Goal: Transaction & Acquisition: Purchase product/service

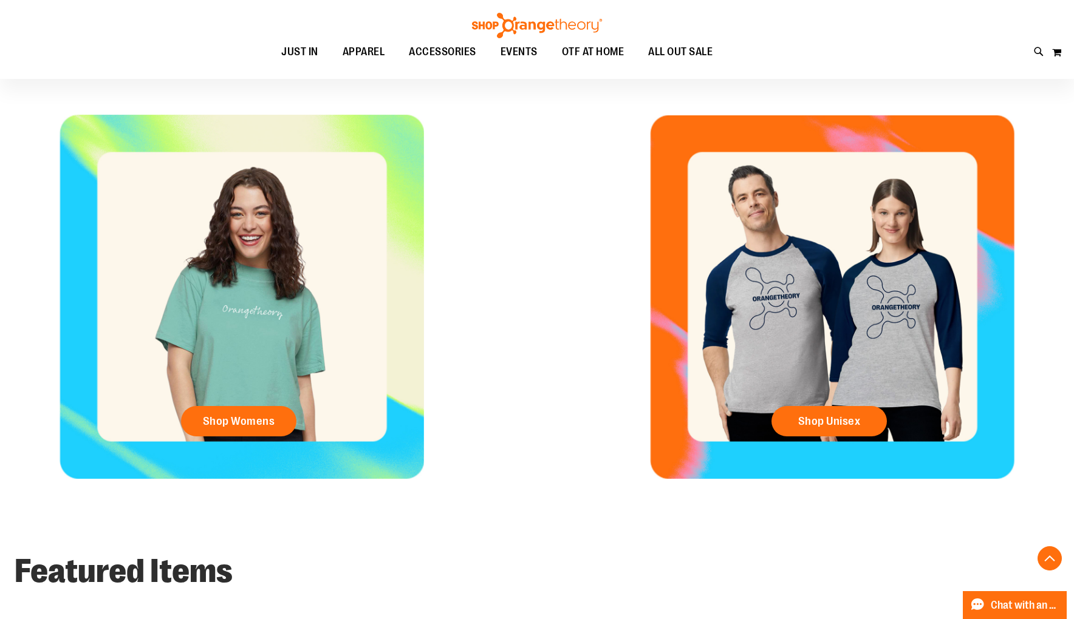
scroll to position [522, 0]
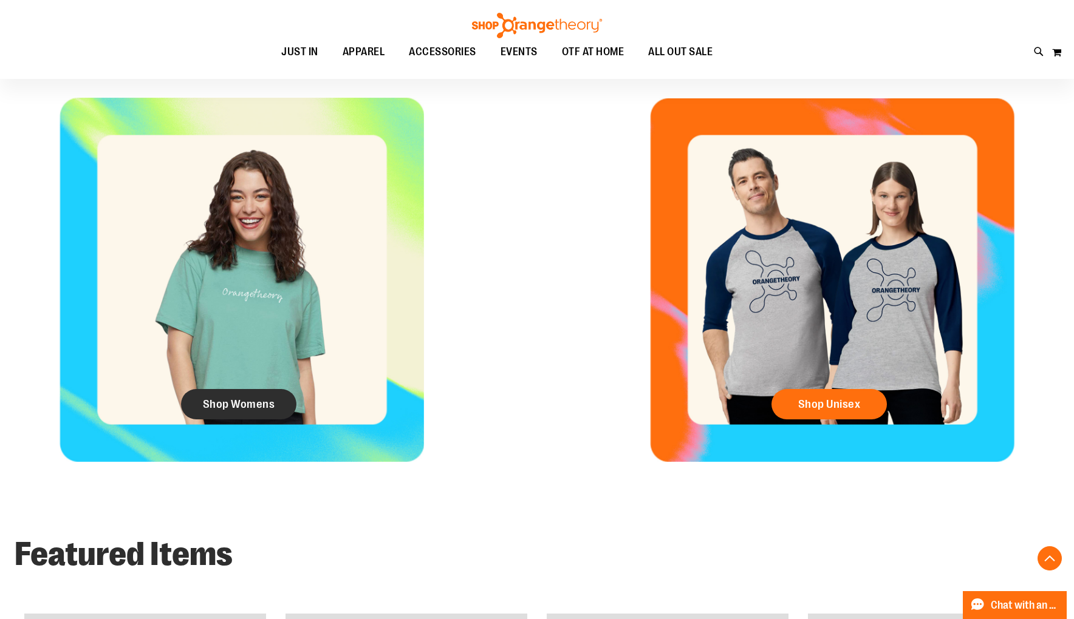
click at [254, 408] on span "Shop Womens" at bounding box center [239, 404] width 72 height 13
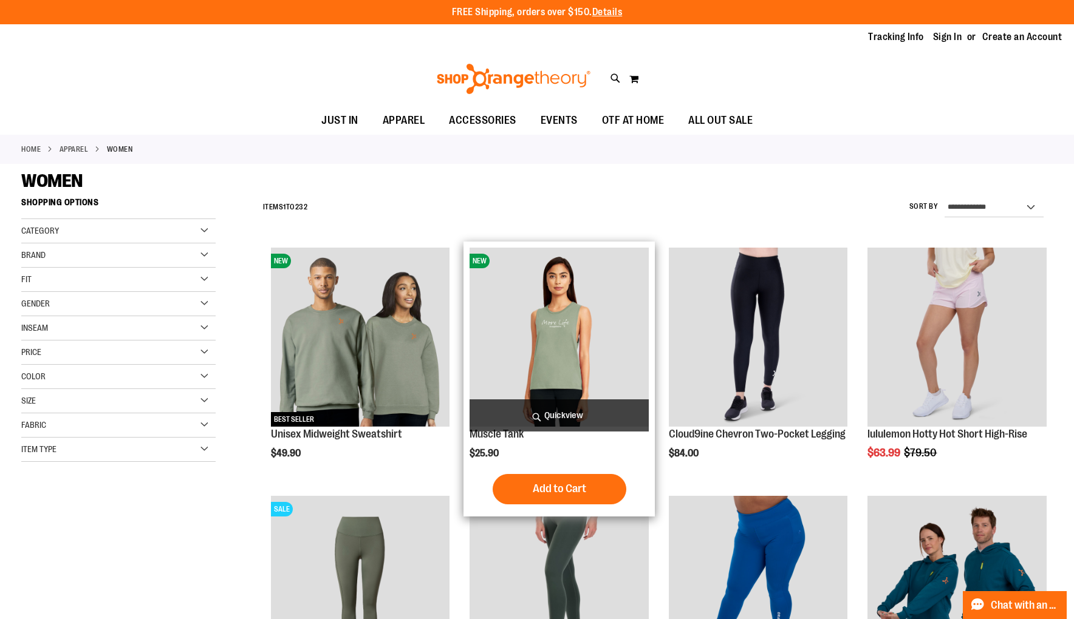
click at [567, 324] on img "product" at bounding box center [558, 337] width 179 height 179
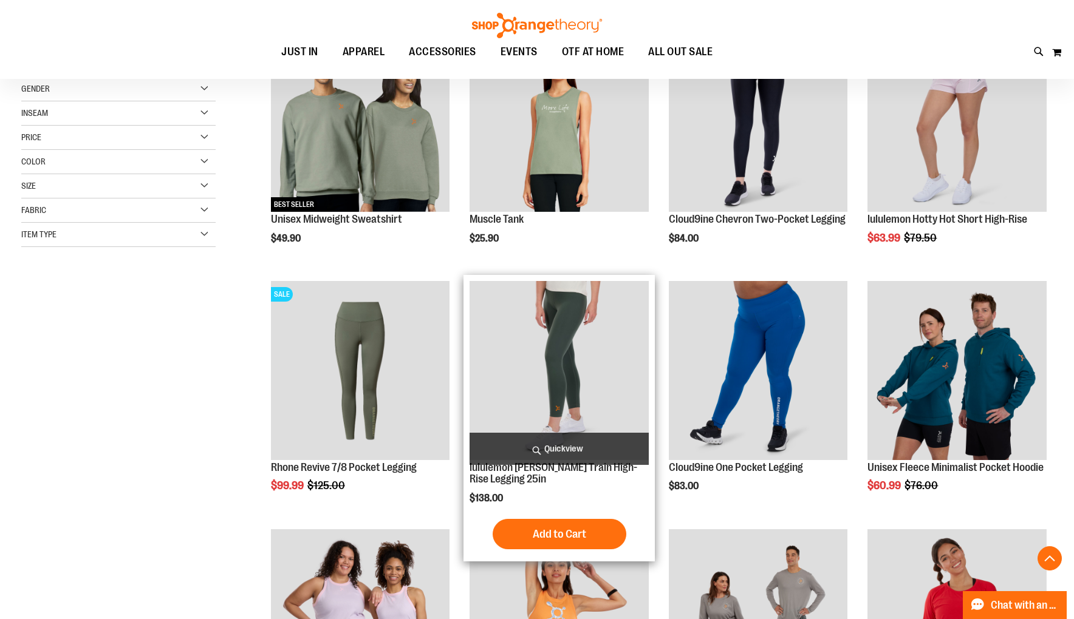
scroll to position [424, 0]
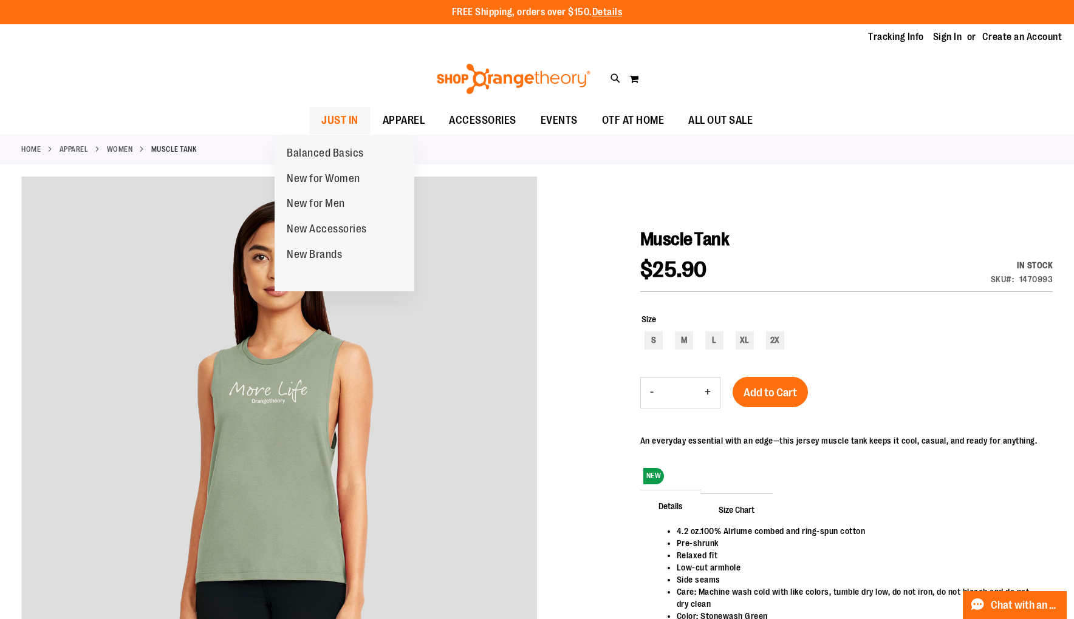
click at [321, 118] on span "JUST IN" at bounding box center [339, 120] width 37 height 27
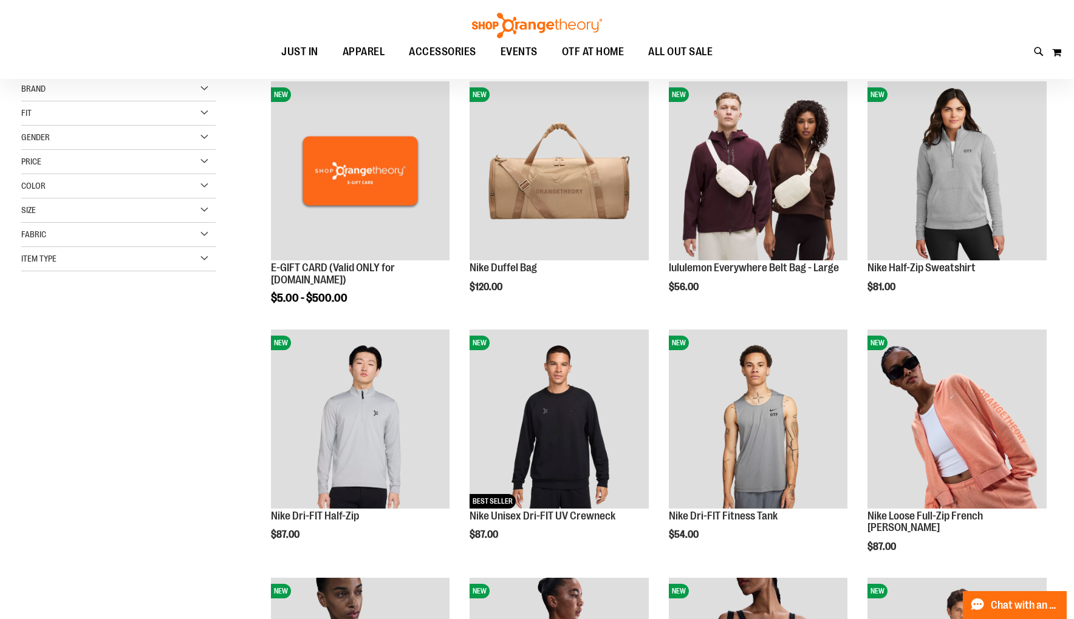
scroll to position [168, 0]
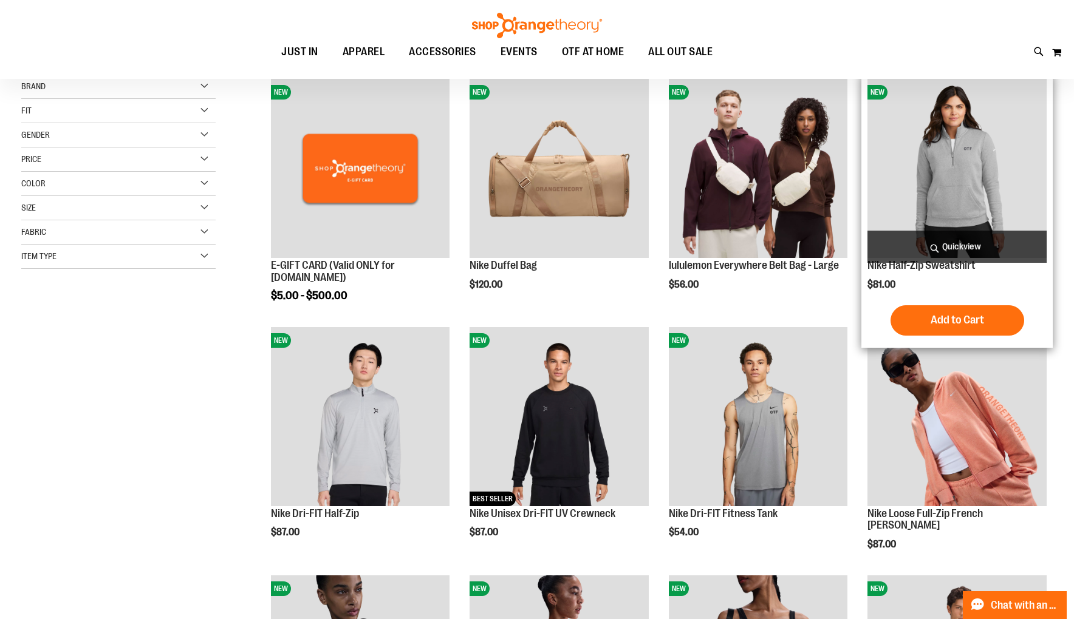
click at [946, 183] on img "product" at bounding box center [956, 168] width 179 height 179
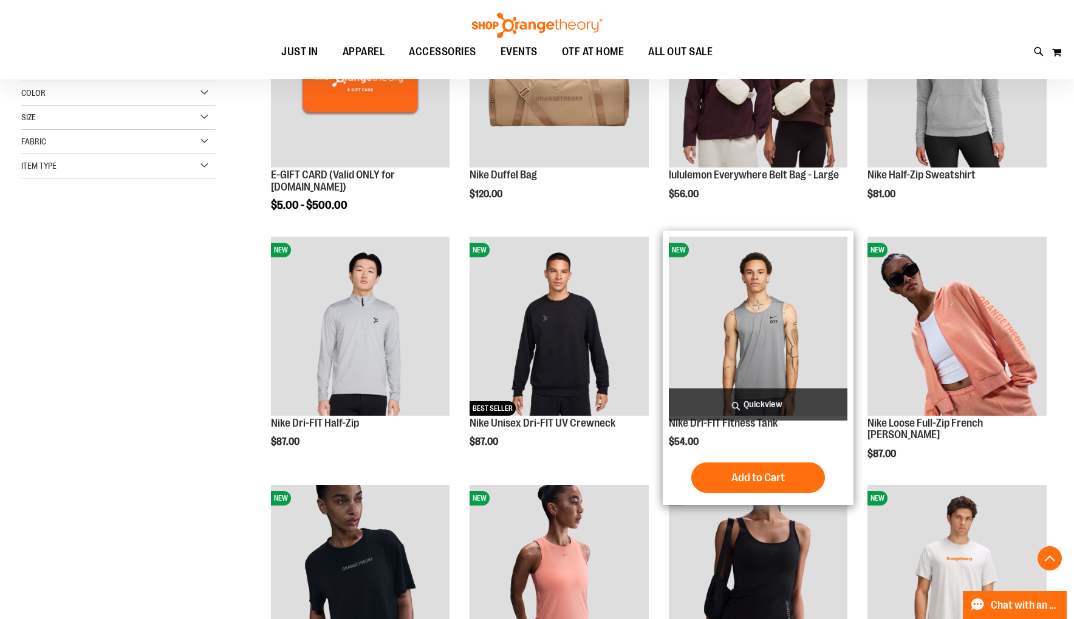
scroll to position [273, 0]
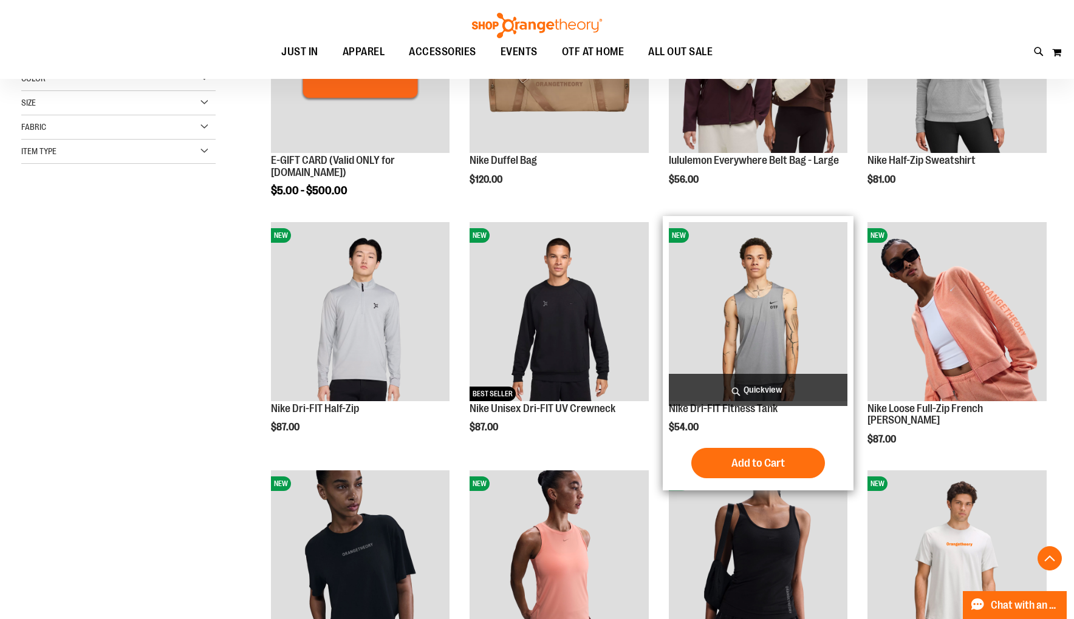
click at [745, 336] on img "product" at bounding box center [758, 311] width 179 height 179
click at [751, 315] on img "product" at bounding box center [758, 311] width 179 height 179
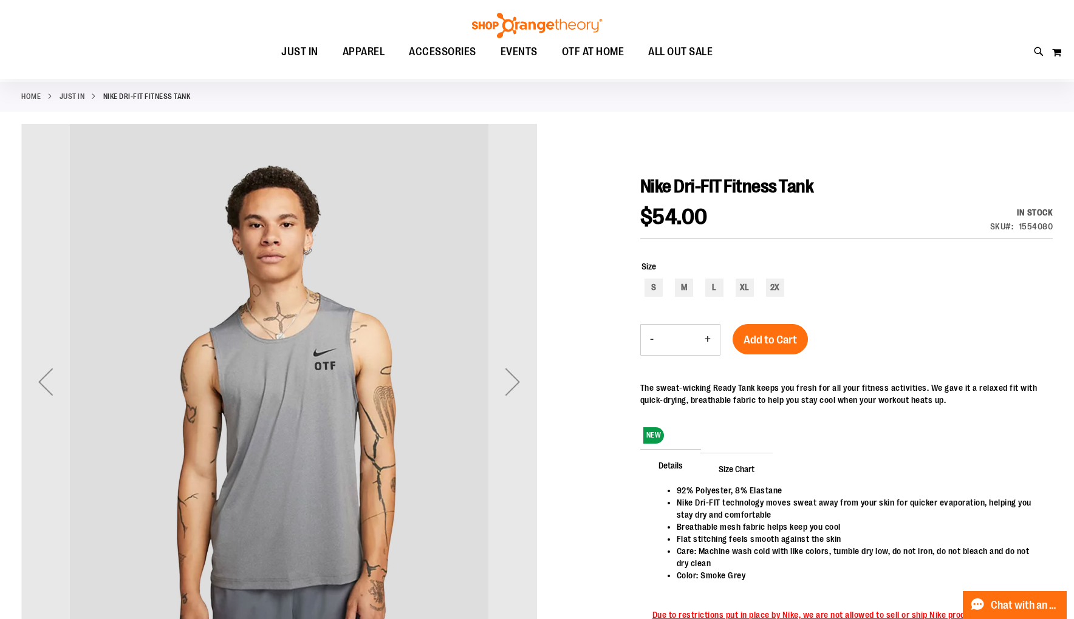
scroll to position [93, 0]
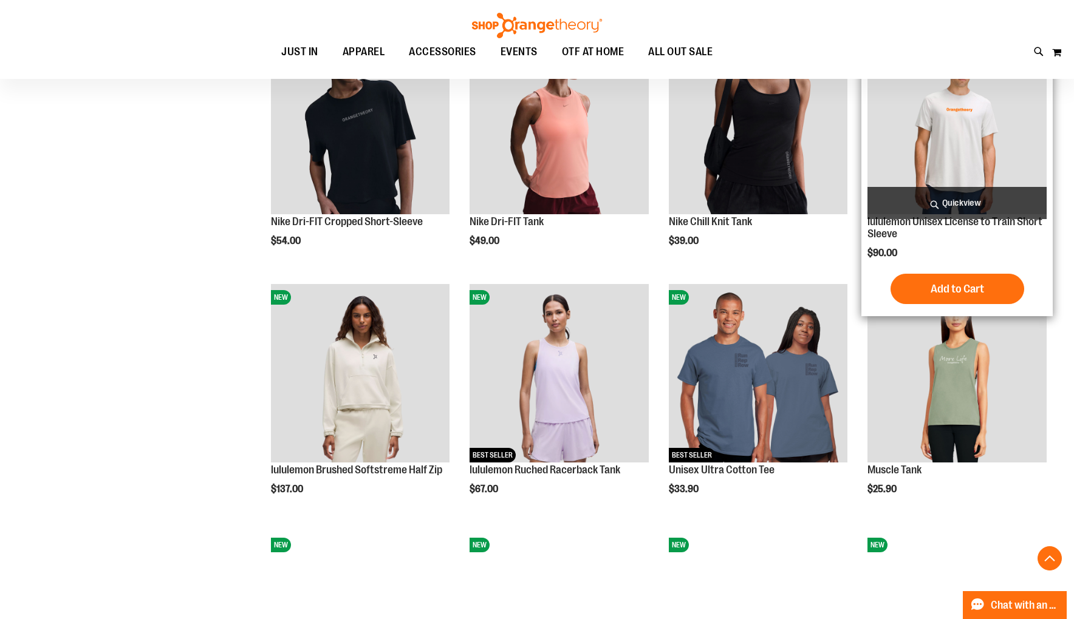
scroll to position [658, 0]
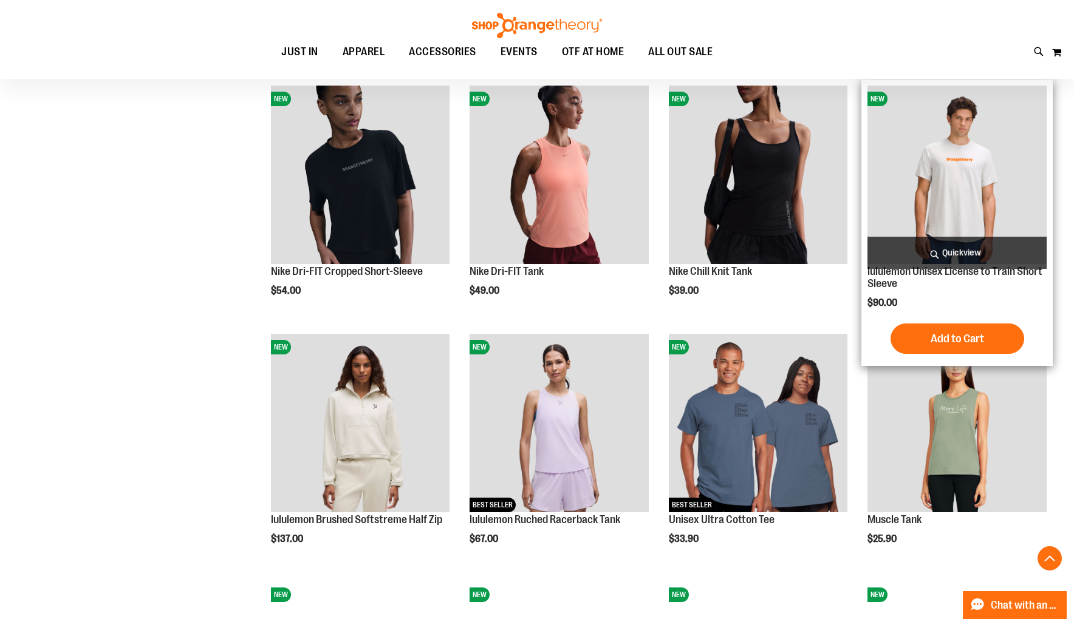
click at [967, 205] on img "product" at bounding box center [956, 175] width 179 height 179
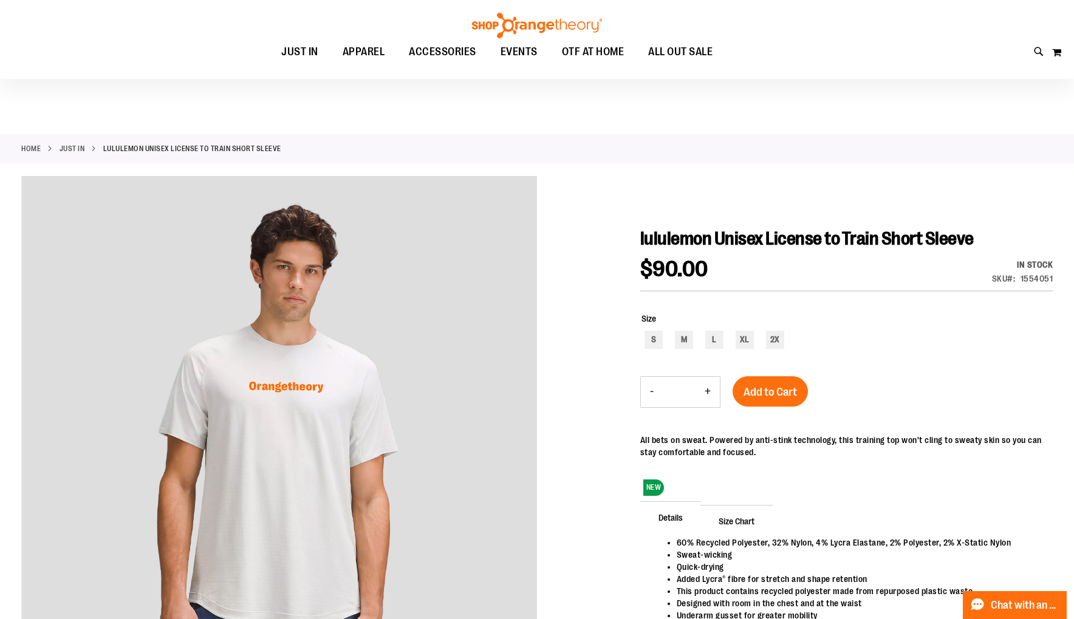
scroll to position [159, 0]
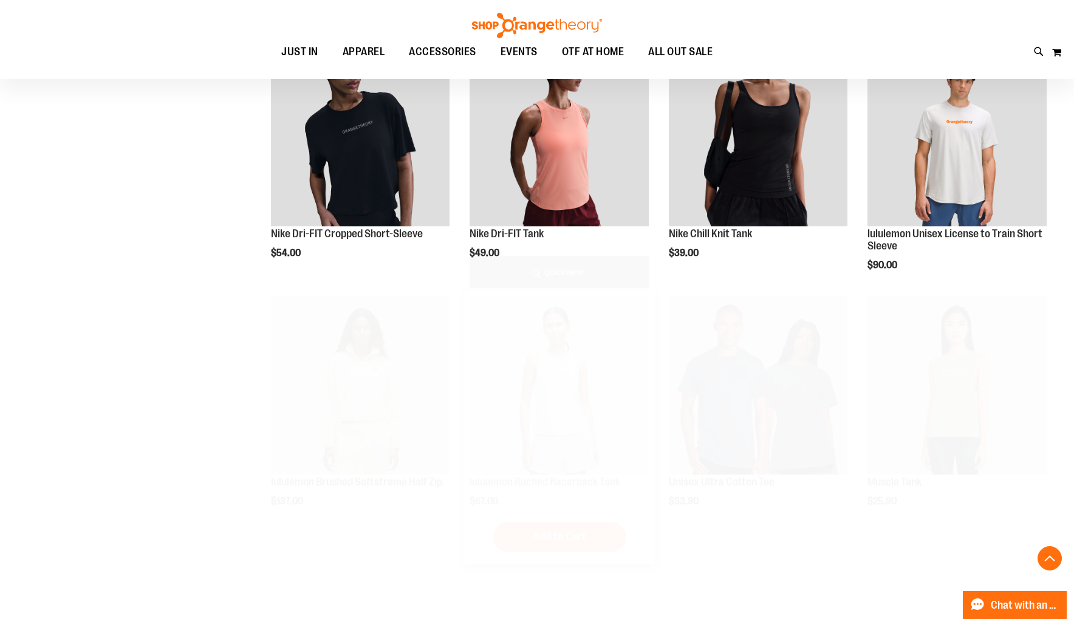
scroll to position [658, 0]
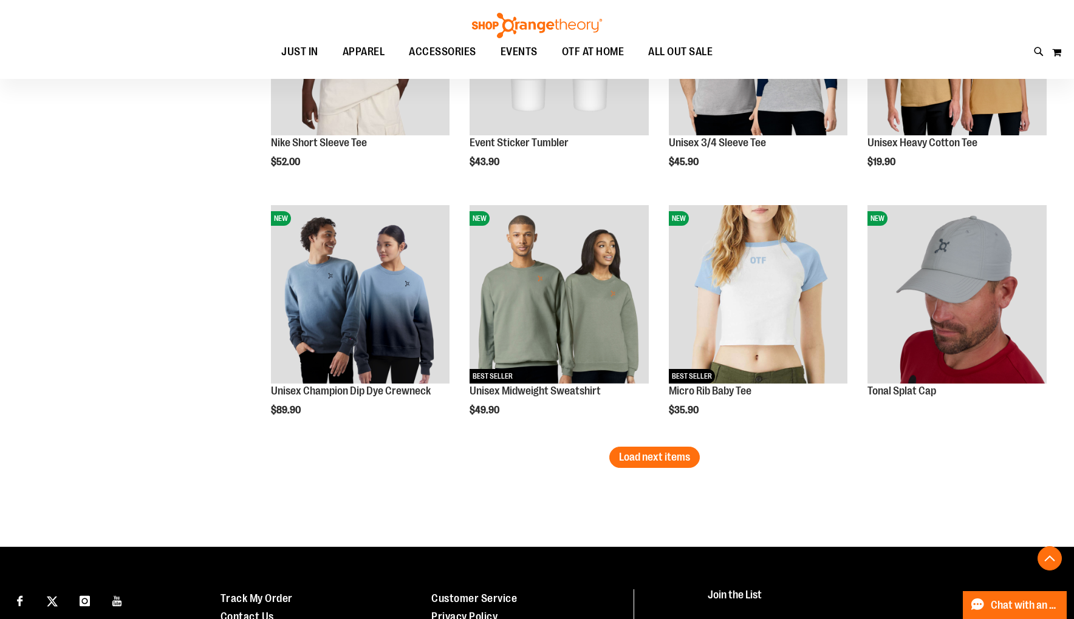
scroll to position [1944, 0]
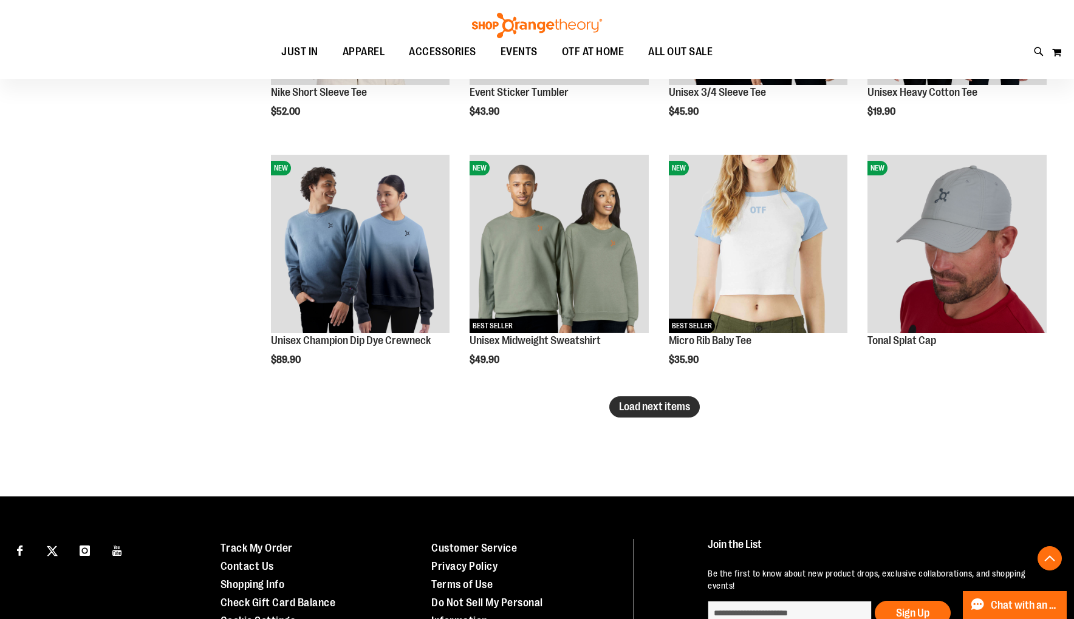
click at [630, 411] on span "Load next items" at bounding box center [654, 407] width 71 height 12
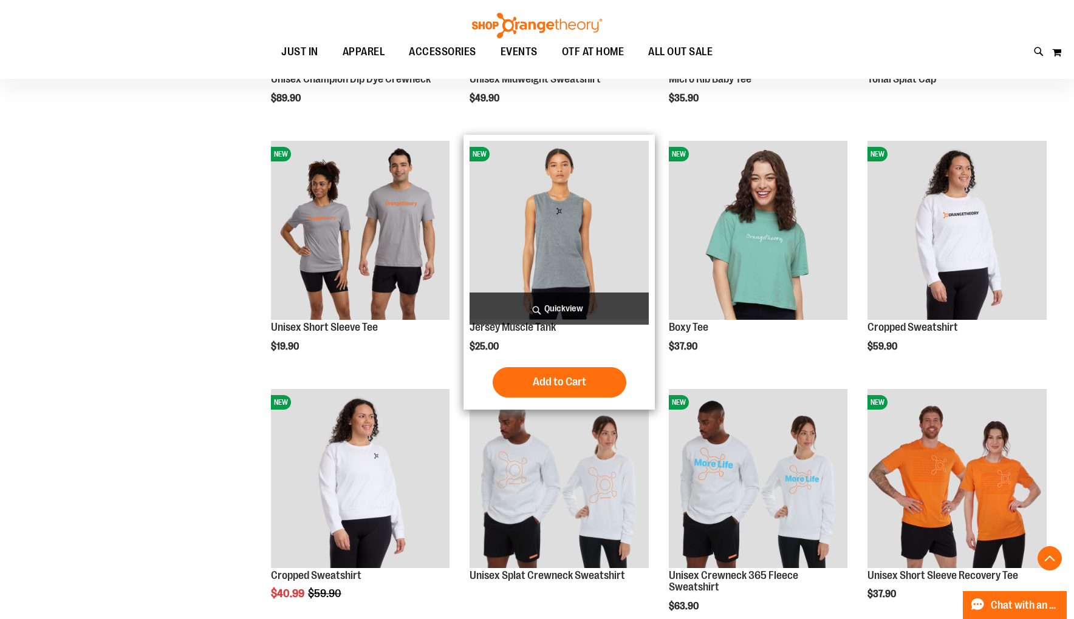
scroll to position [2208, 0]
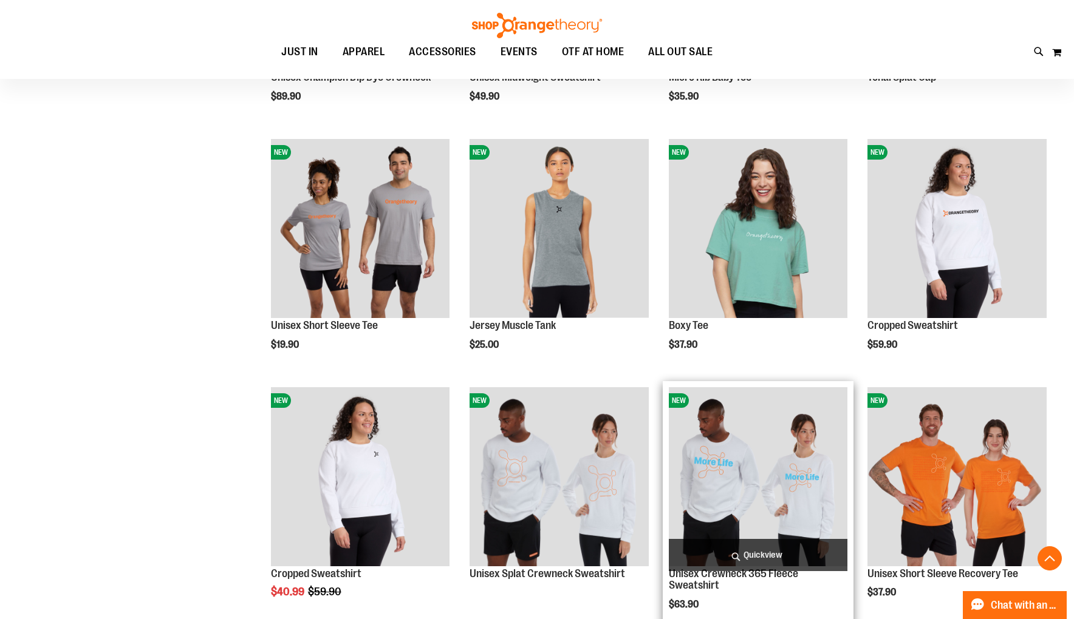
click at [774, 470] on img "product" at bounding box center [758, 476] width 179 height 179
click at [738, 471] on img "product" at bounding box center [758, 476] width 179 height 179
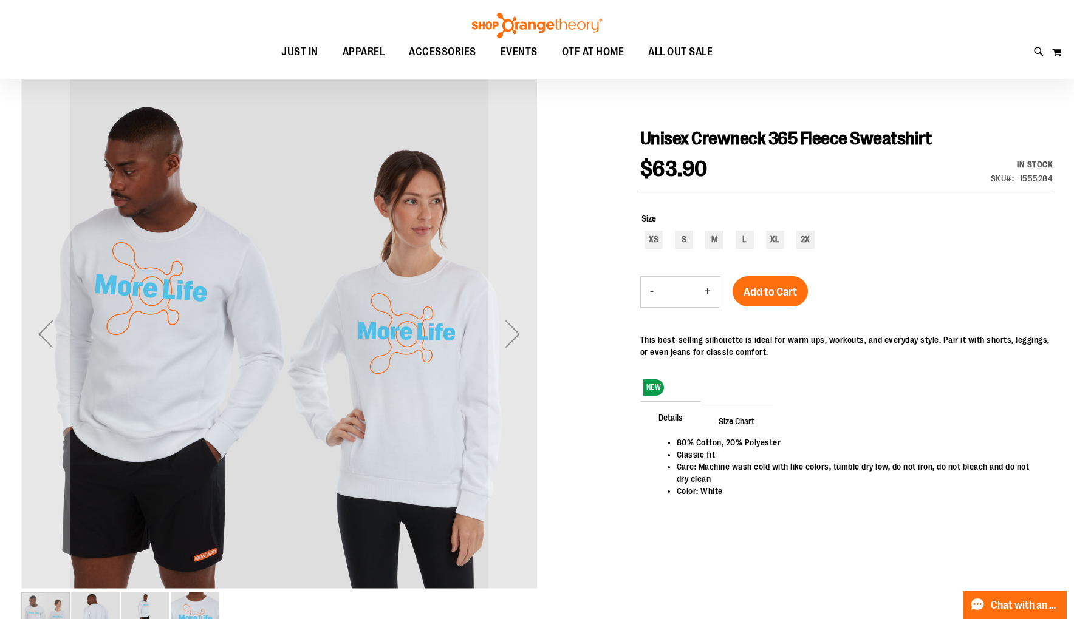
scroll to position [99, 0]
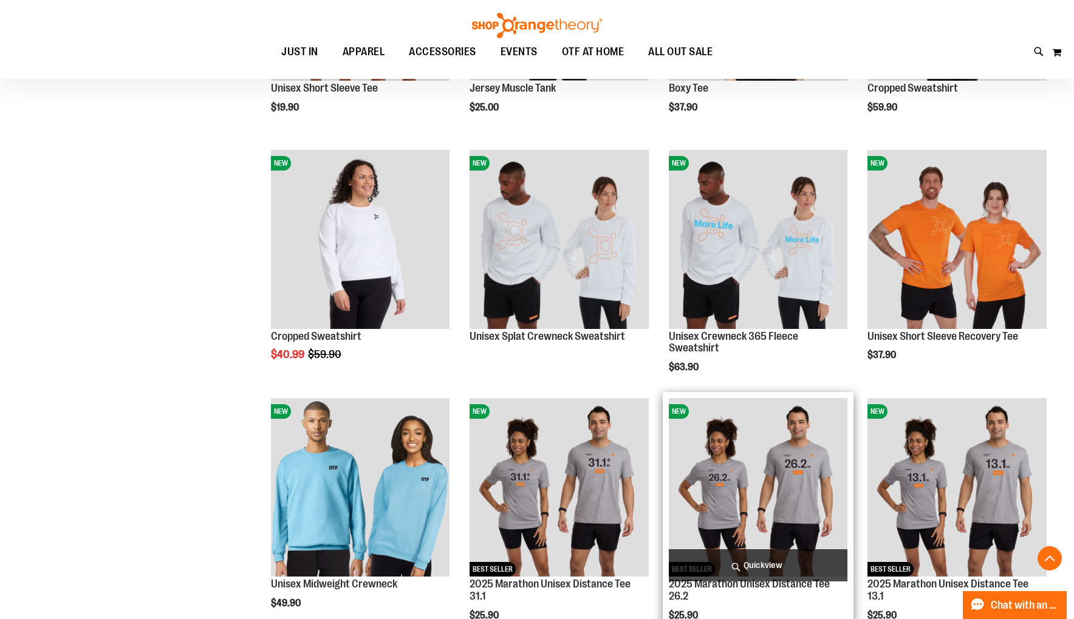
scroll to position [249, 0]
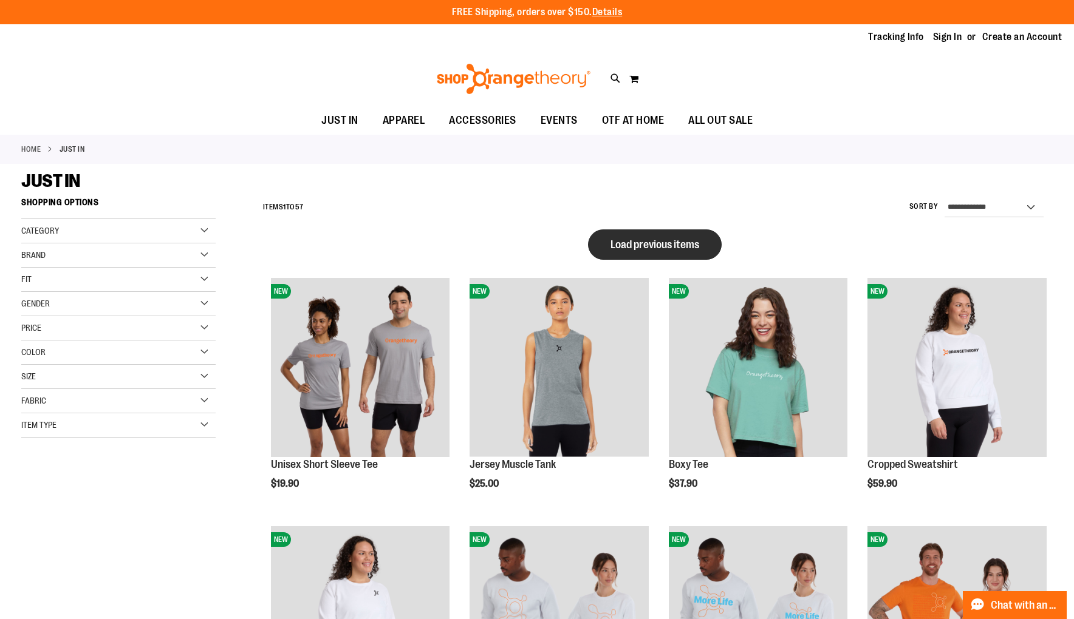
click at [643, 234] on button "Load previous items" at bounding box center [655, 245] width 134 height 30
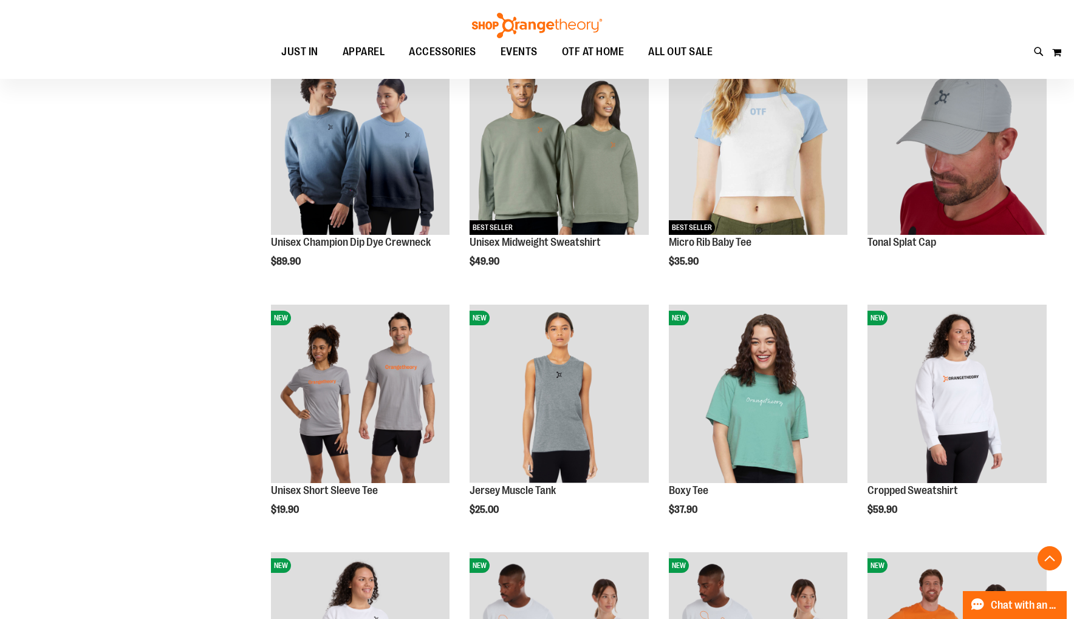
scroll to position [531, 0]
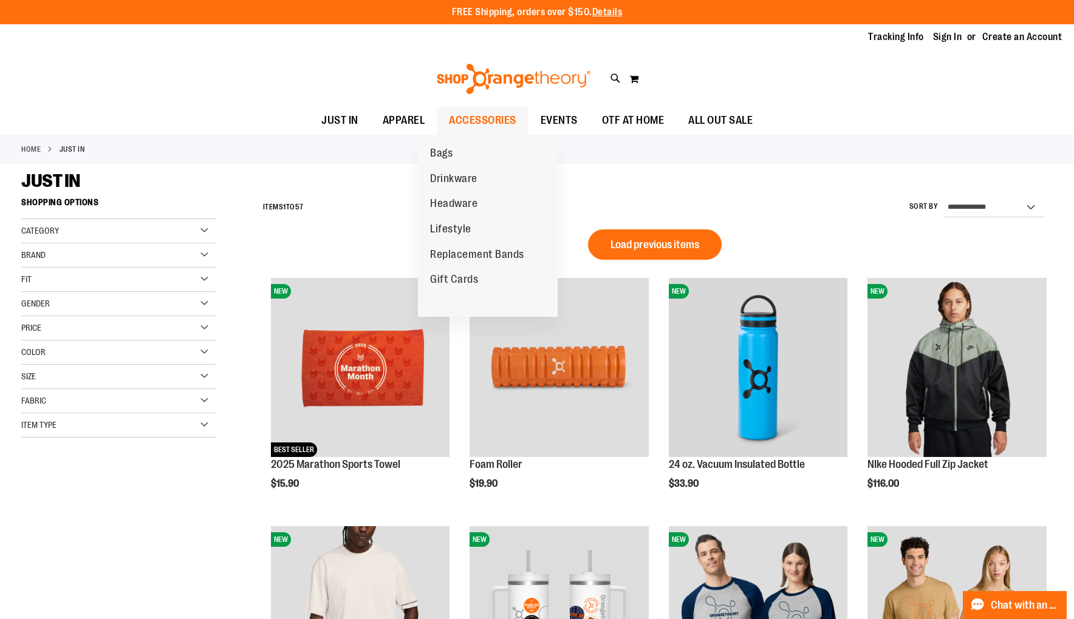
click at [489, 123] on span "ACCESSORIES" at bounding box center [482, 120] width 67 height 27
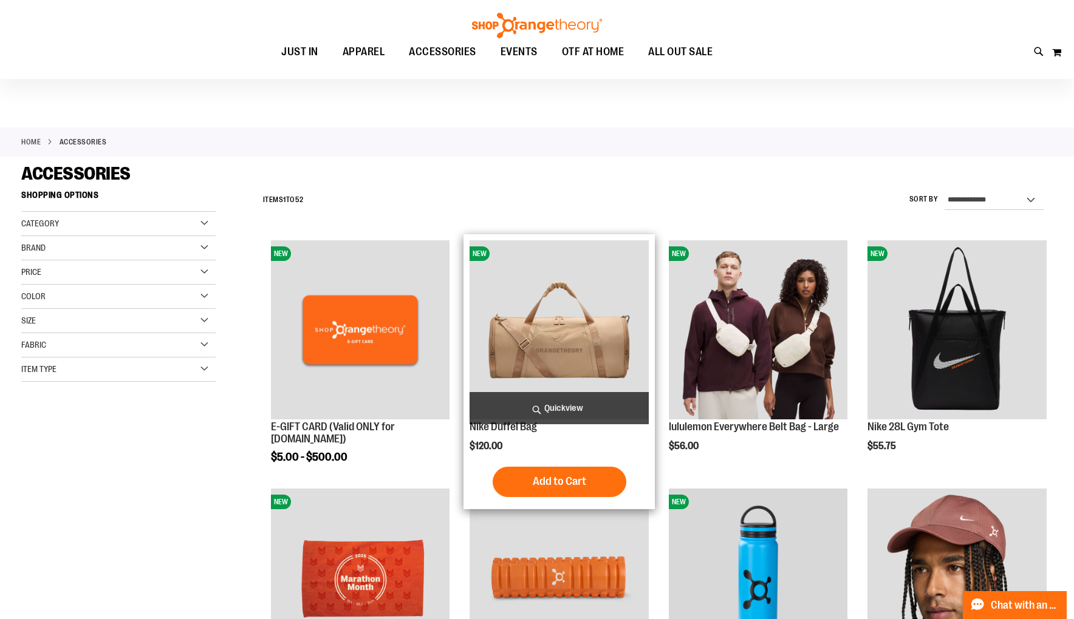
scroll to position [12, 0]
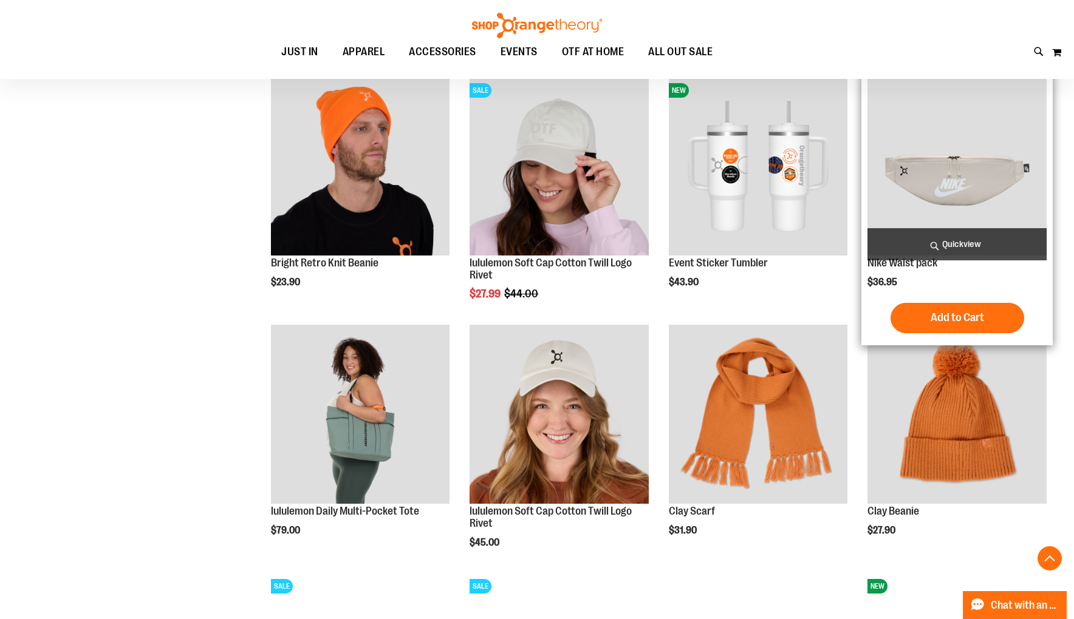
scroll to position [1019, 0]
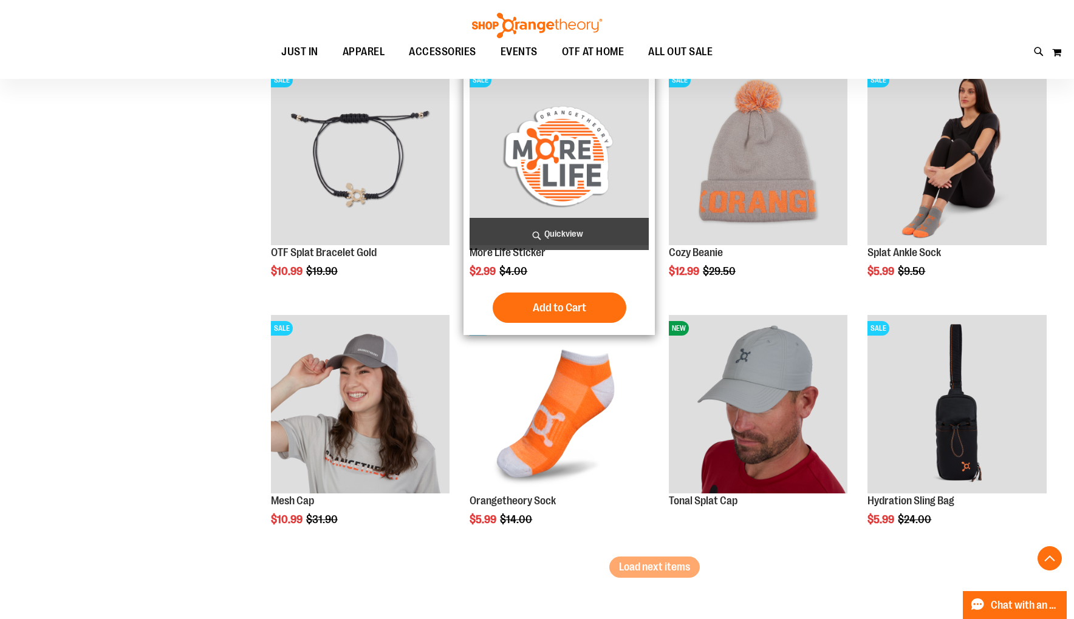
scroll to position [1931, 0]
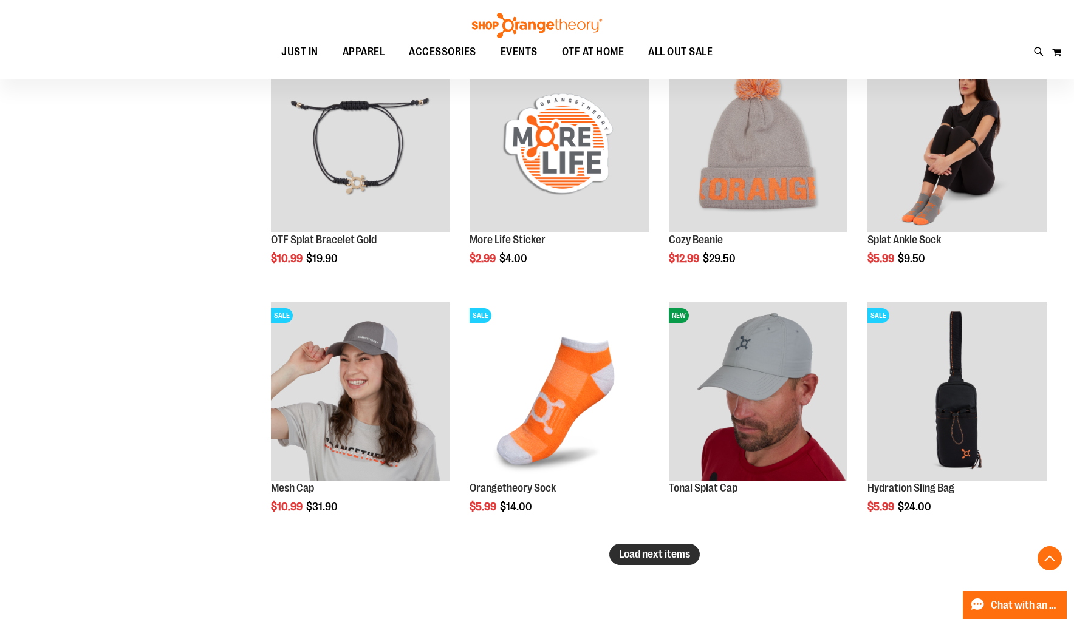
click at [678, 556] on span "Load next items" at bounding box center [654, 554] width 71 height 12
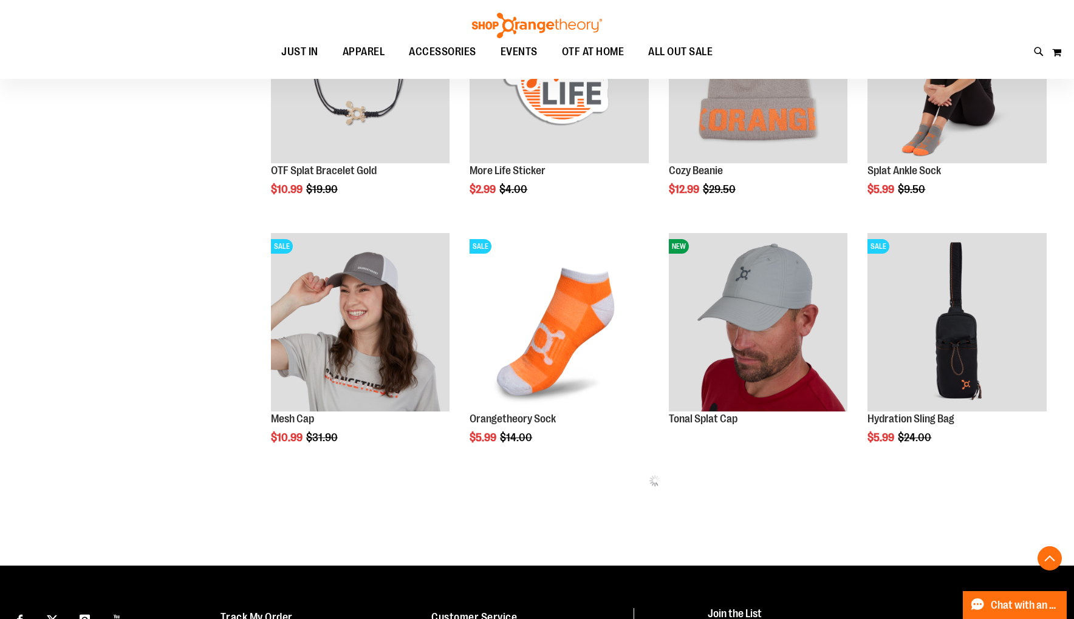
scroll to position [2002, 0]
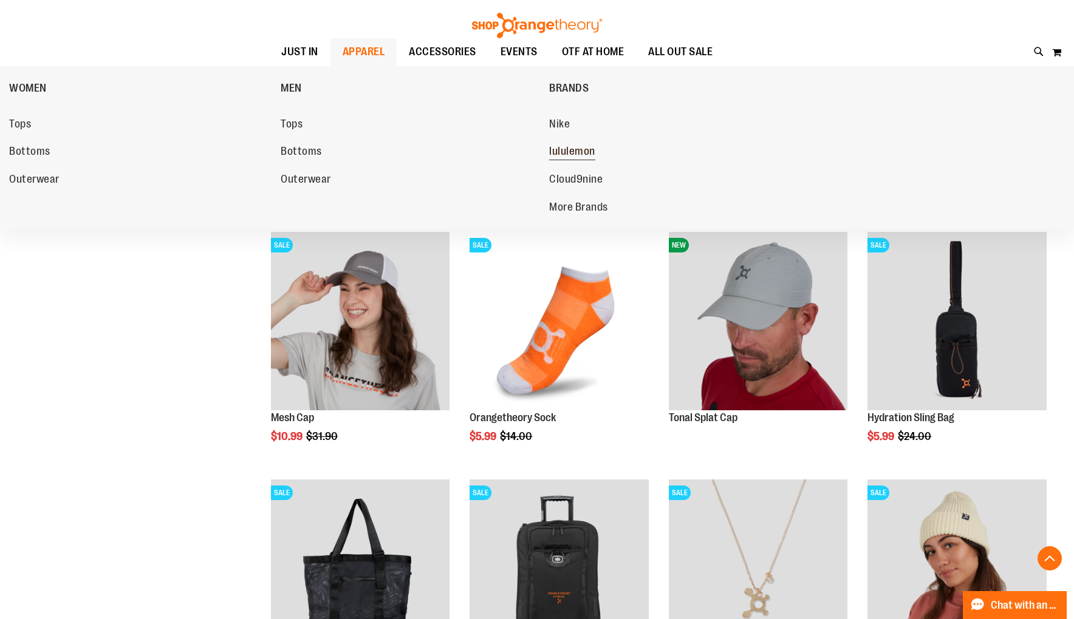
click at [567, 151] on span "lululemon" at bounding box center [572, 152] width 46 height 15
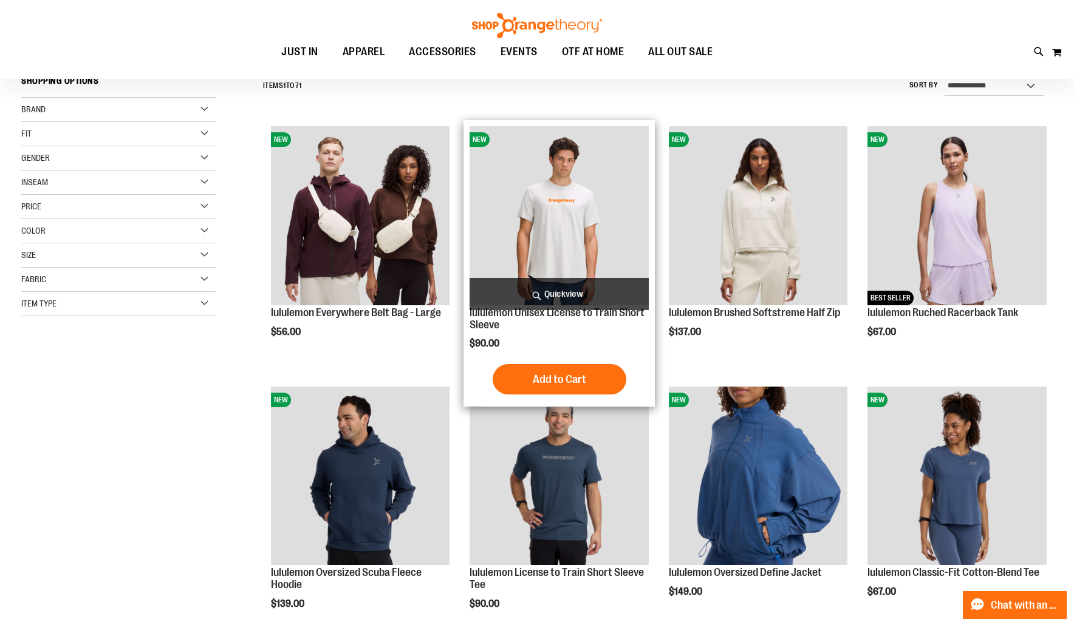
scroll to position [140, 0]
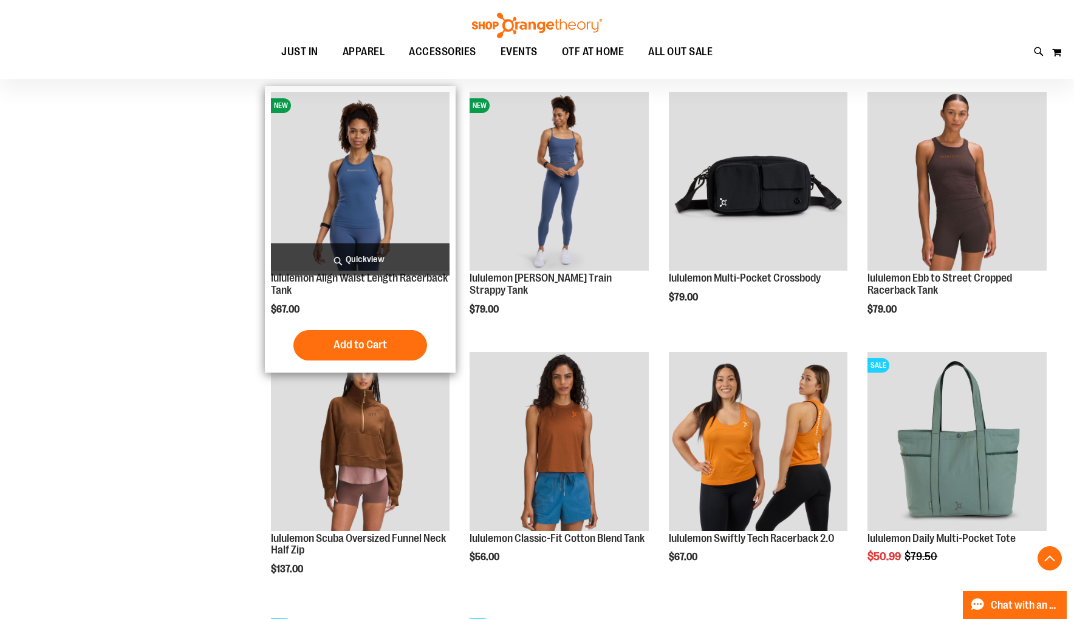
scroll to position [867, 0]
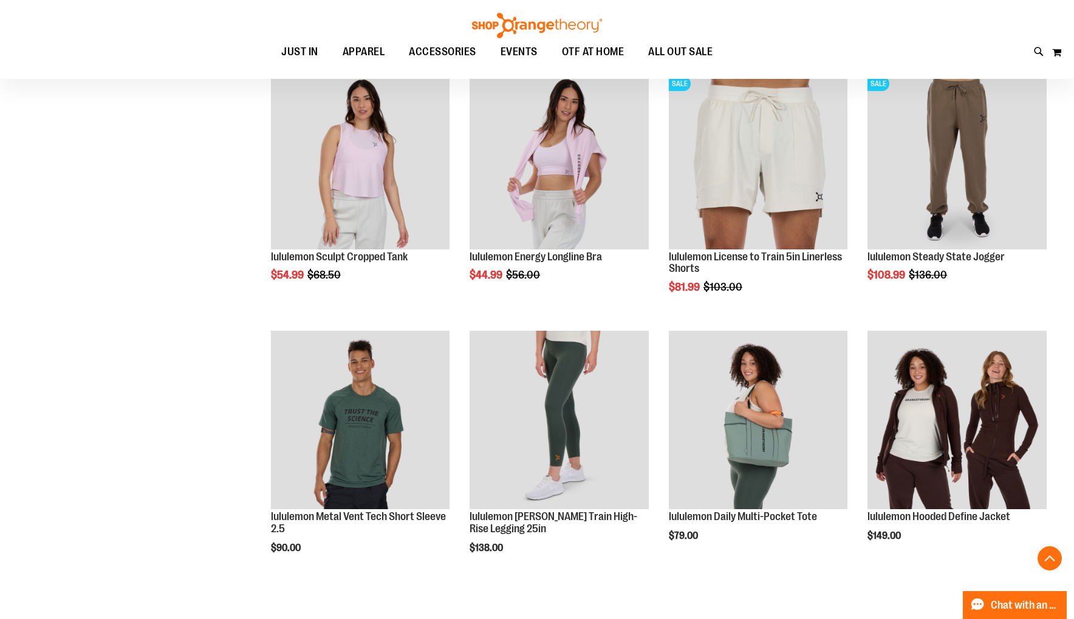
scroll to position [1532, 0]
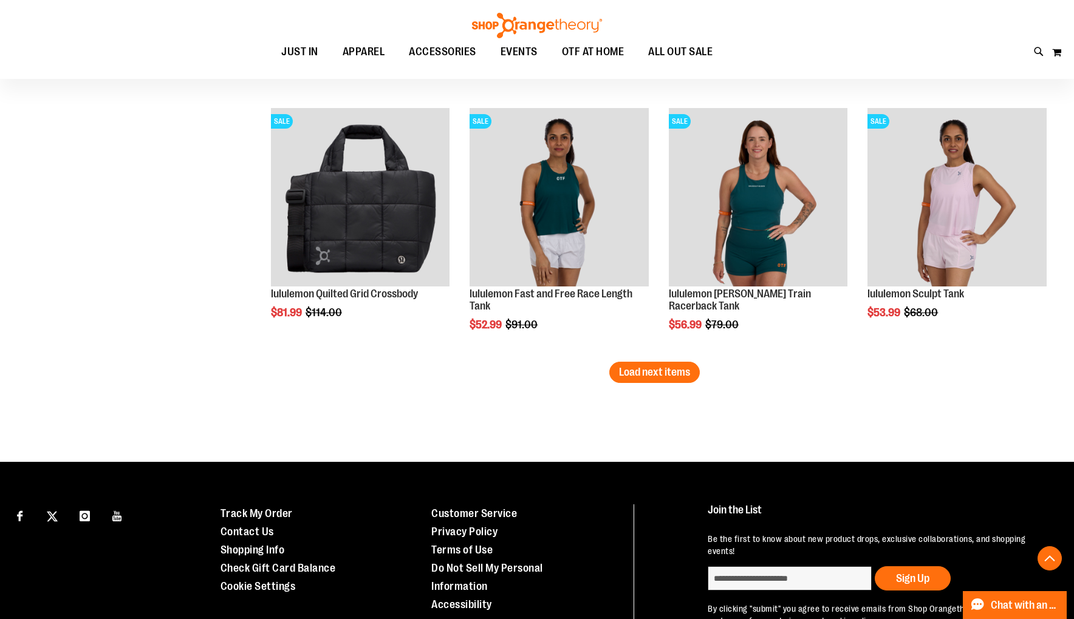
scroll to position [2238, 0]
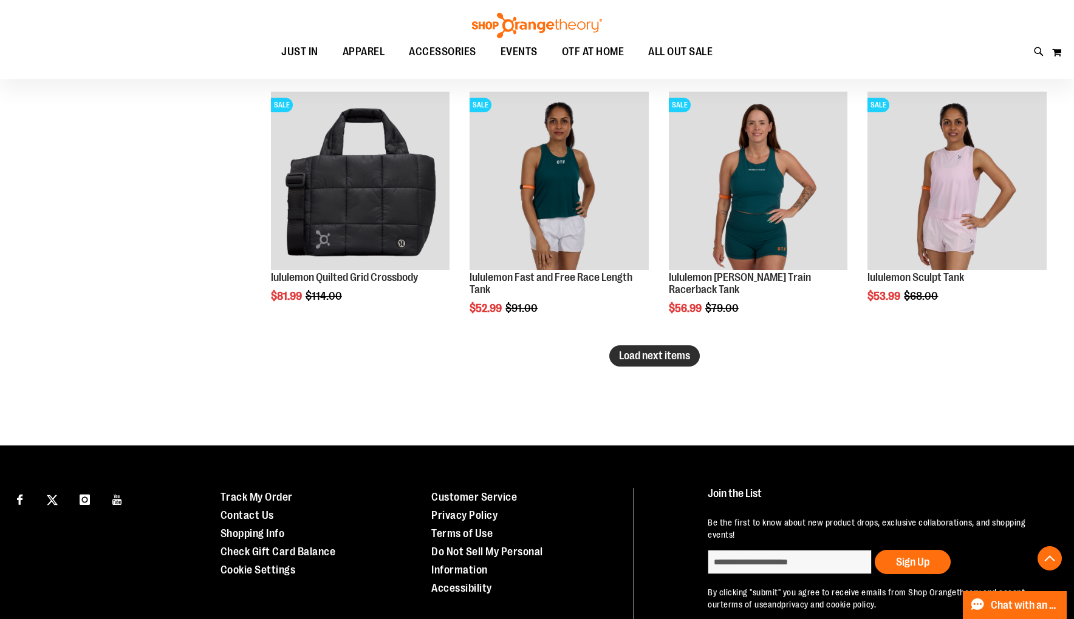
click at [652, 352] on span "Load next items" at bounding box center [654, 356] width 71 height 12
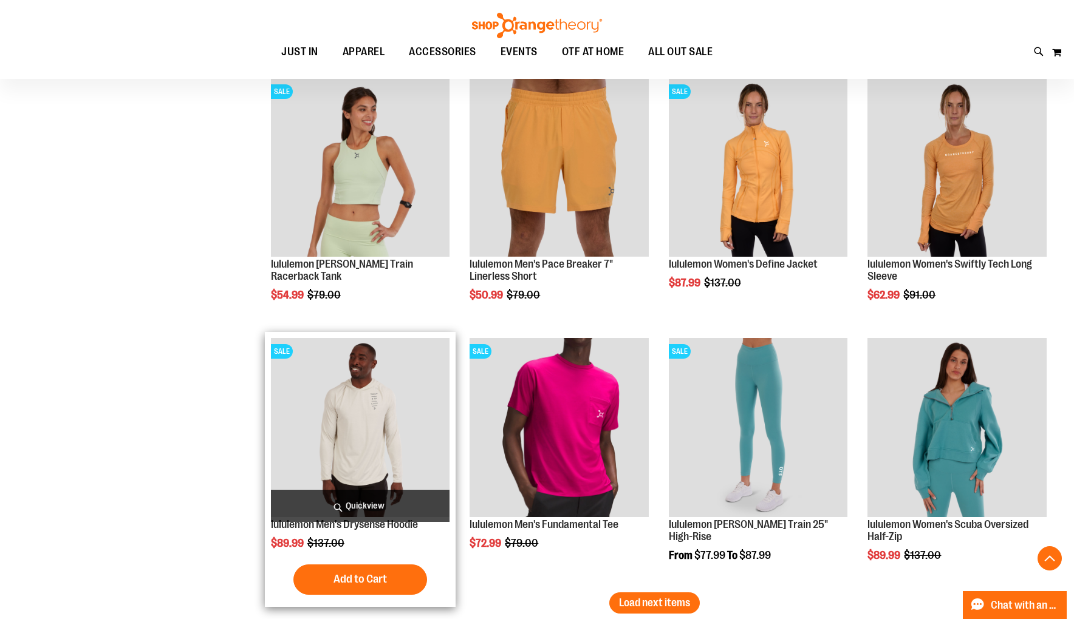
scroll to position [2771, 0]
click at [383, 409] on img "product" at bounding box center [360, 428] width 179 height 179
click at [367, 403] on img "product" at bounding box center [360, 428] width 179 height 179
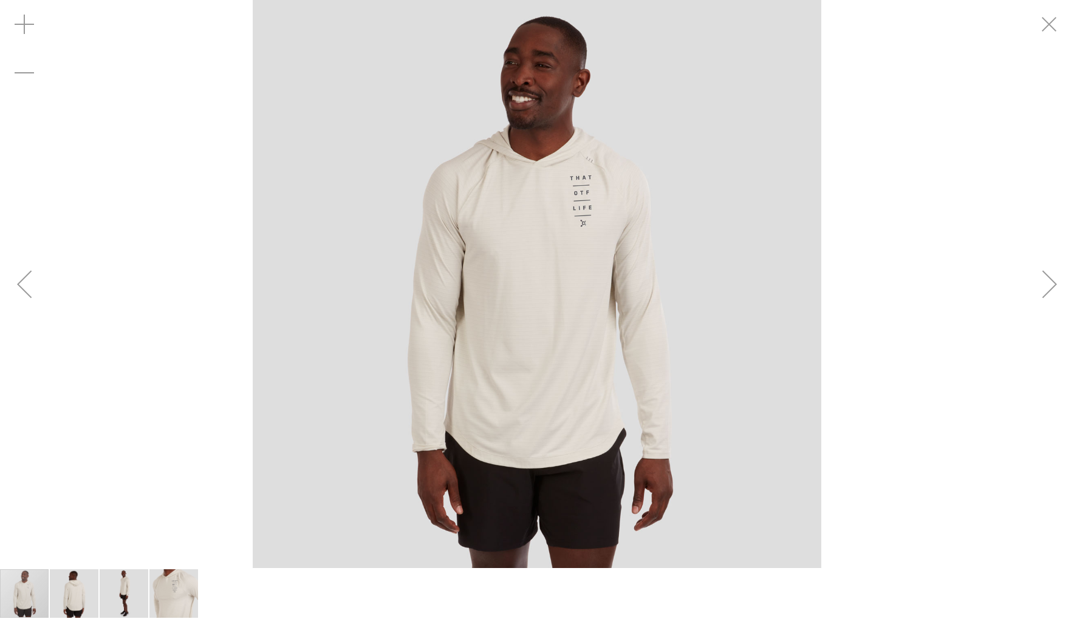
click at [587, 180] on img "carousel" at bounding box center [537, 284] width 568 height 568
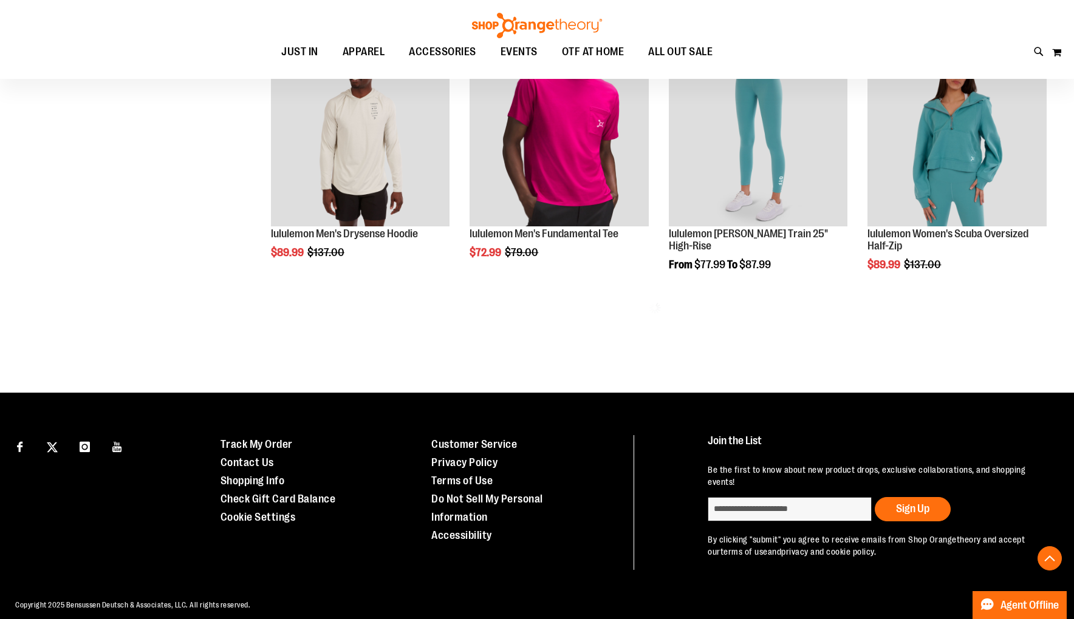
scroll to position [616, 0]
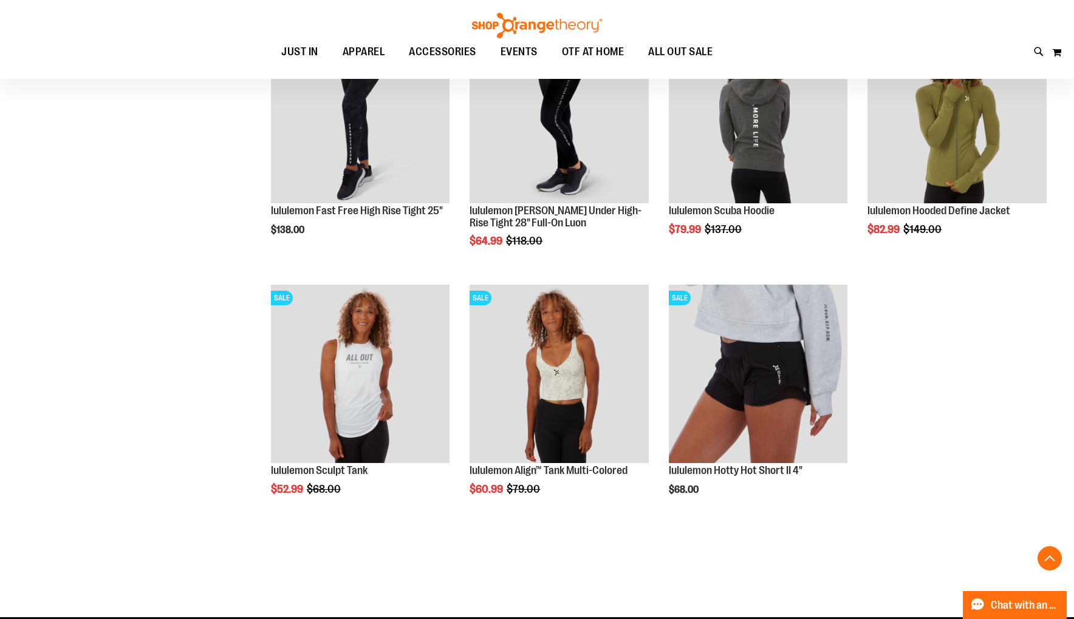
scroll to position [1951, 0]
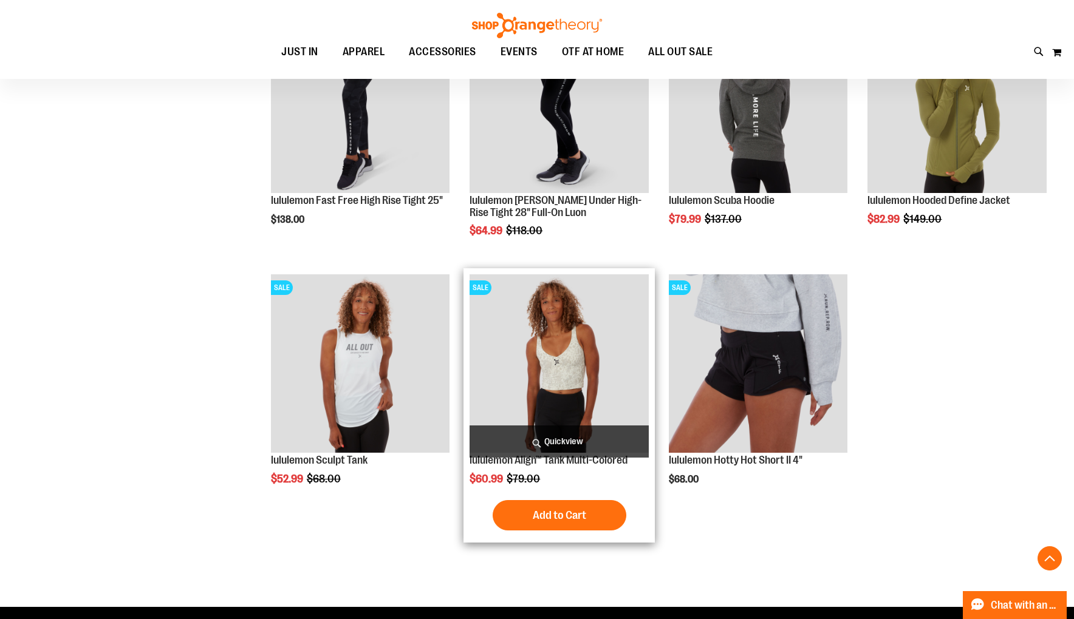
click at [580, 373] on img "product" at bounding box center [558, 363] width 179 height 179
